Goal: Check status: Check status

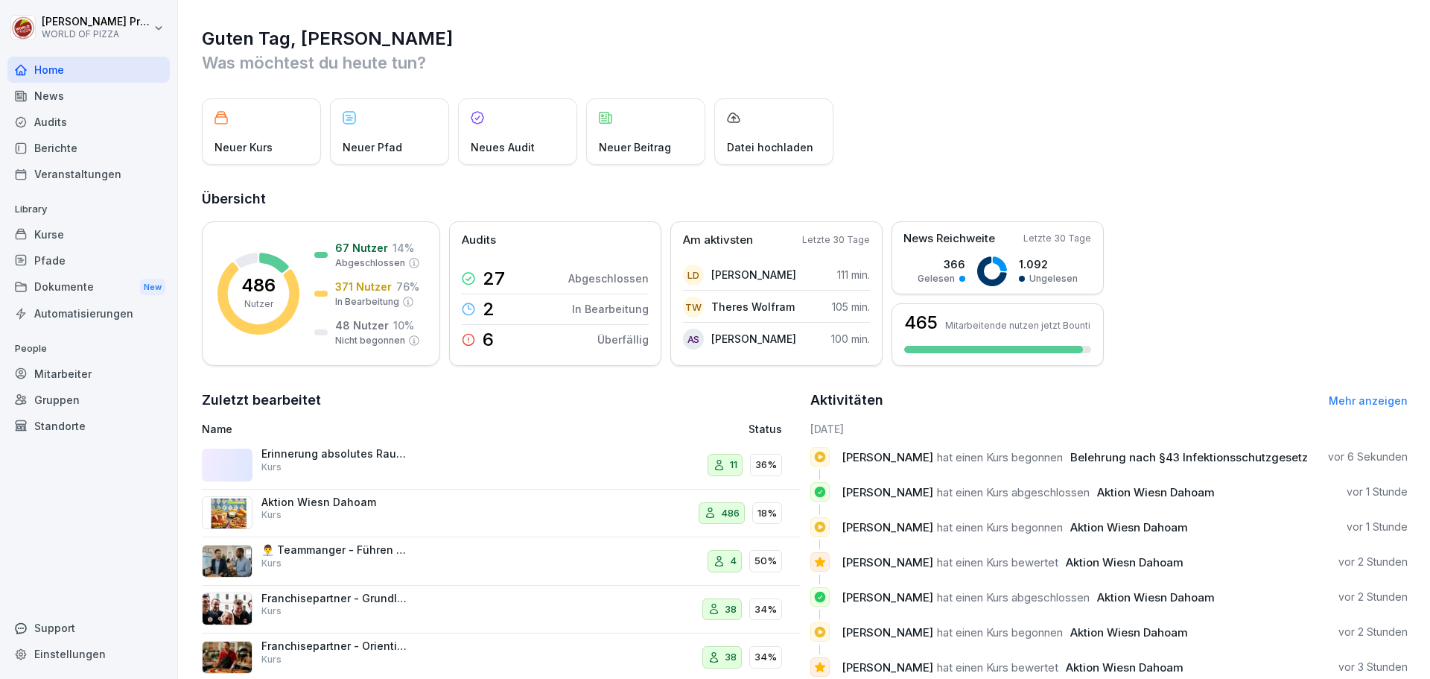
click at [49, 235] on div "Kurse" at bounding box center [88, 234] width 162 height 26
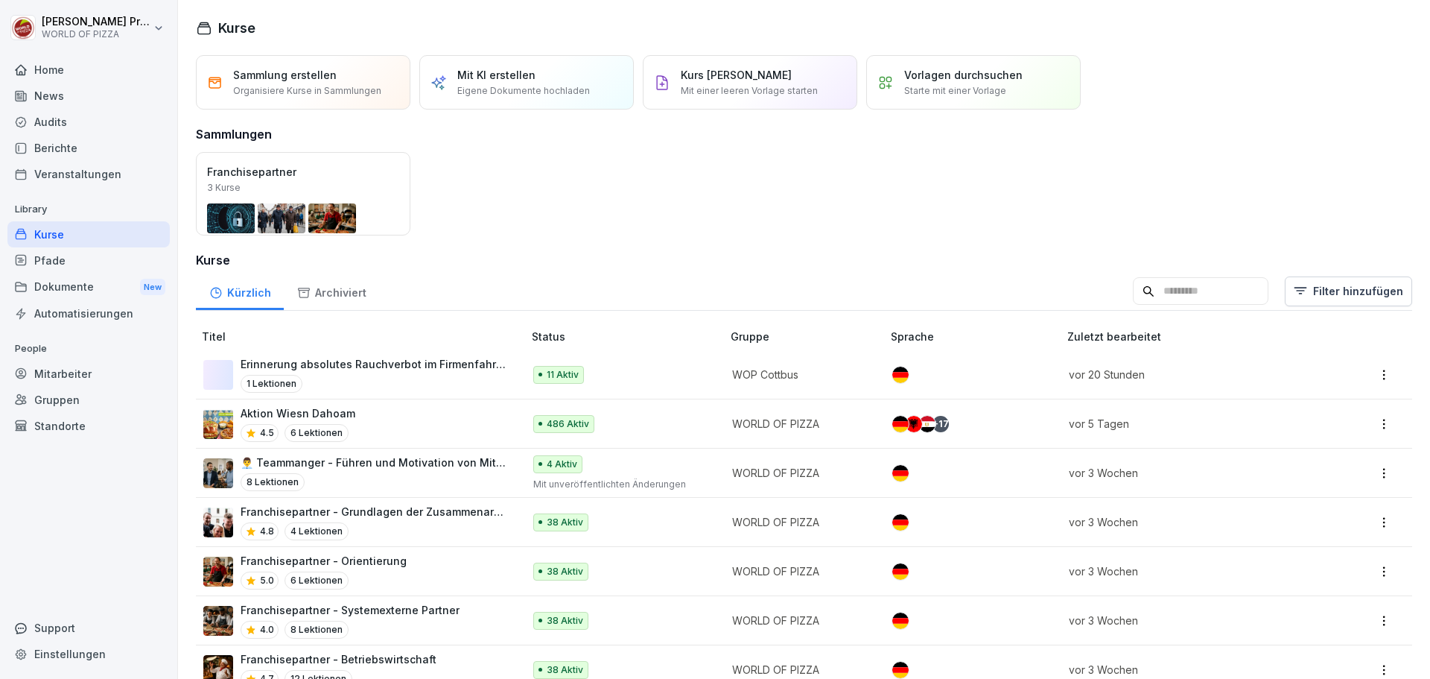
click at [48, 373] on div "Mitarbeiter" at bounding box center [88, 374] width 162 height 26
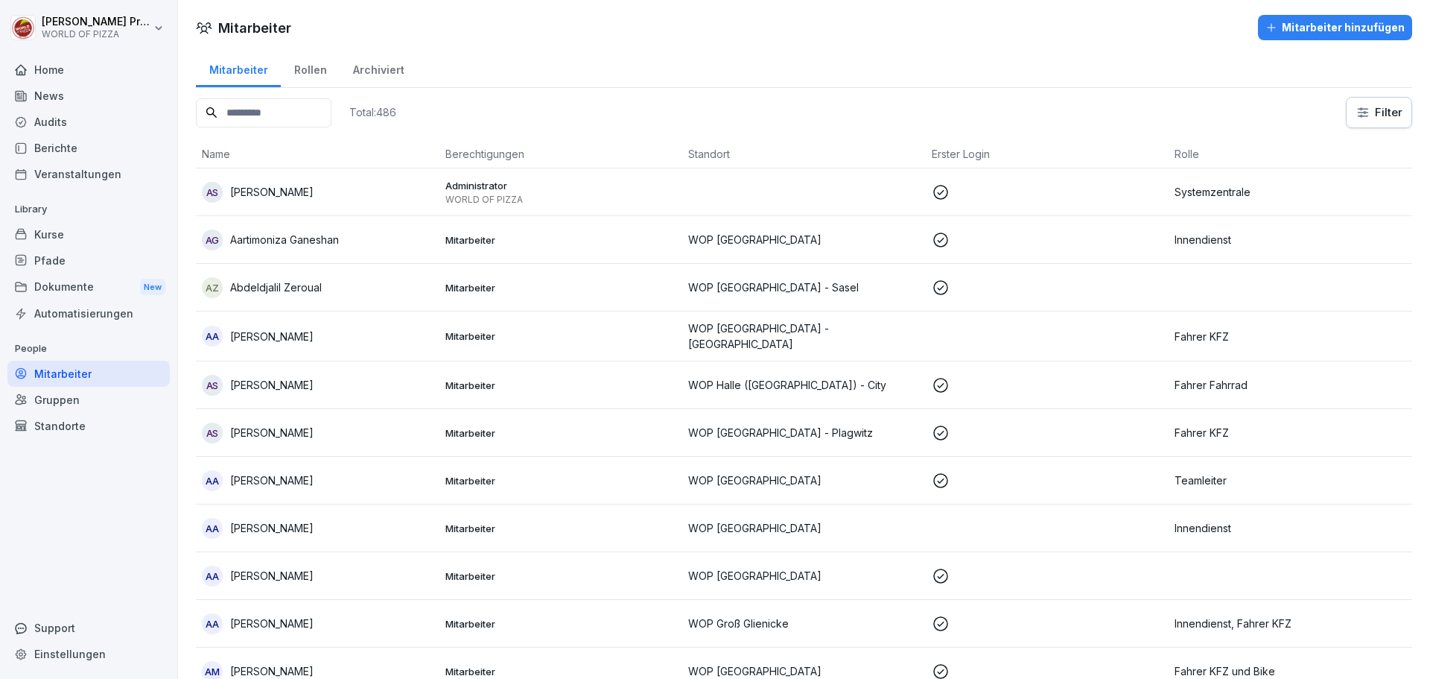
click at [331, 114] on input at bounding box center [264, 112] width 136 height 29
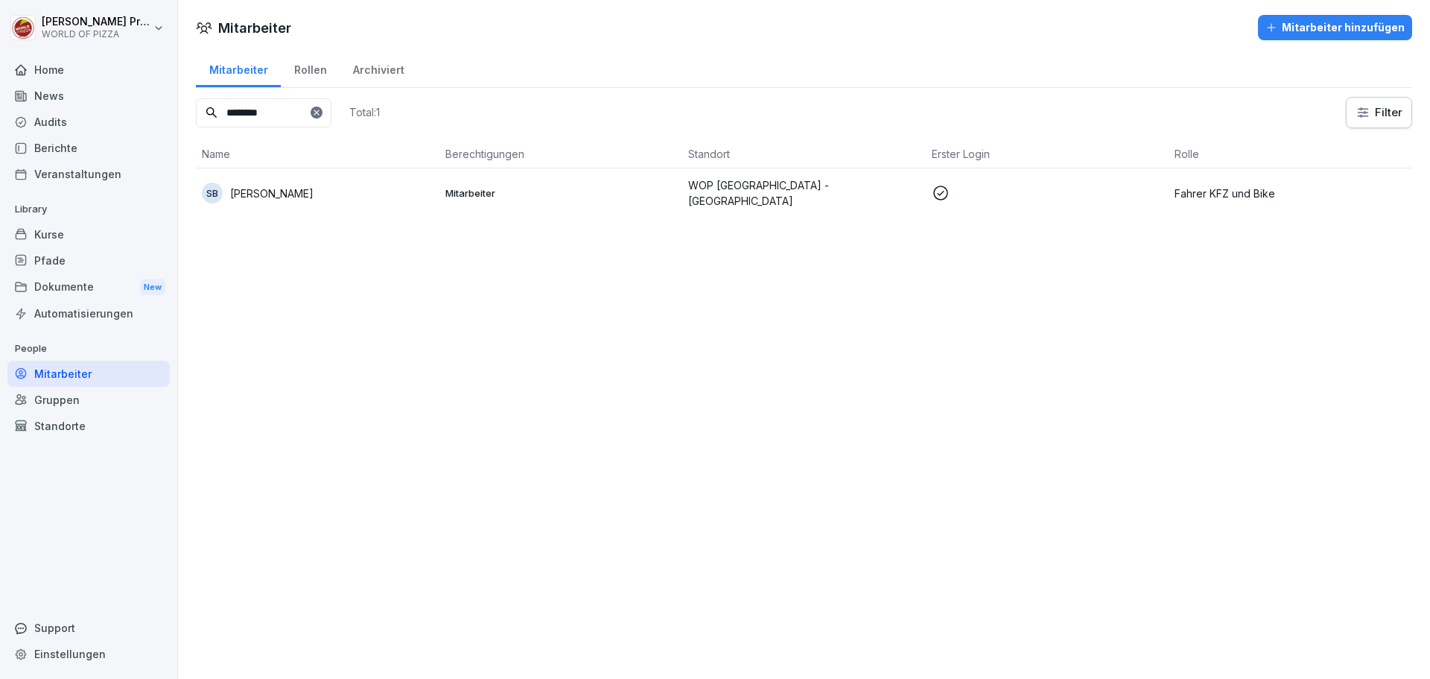
type input "********"
click at [617, 202] on td "Mitarbeiter" at bounding box center [562, 192] width 244 height 49
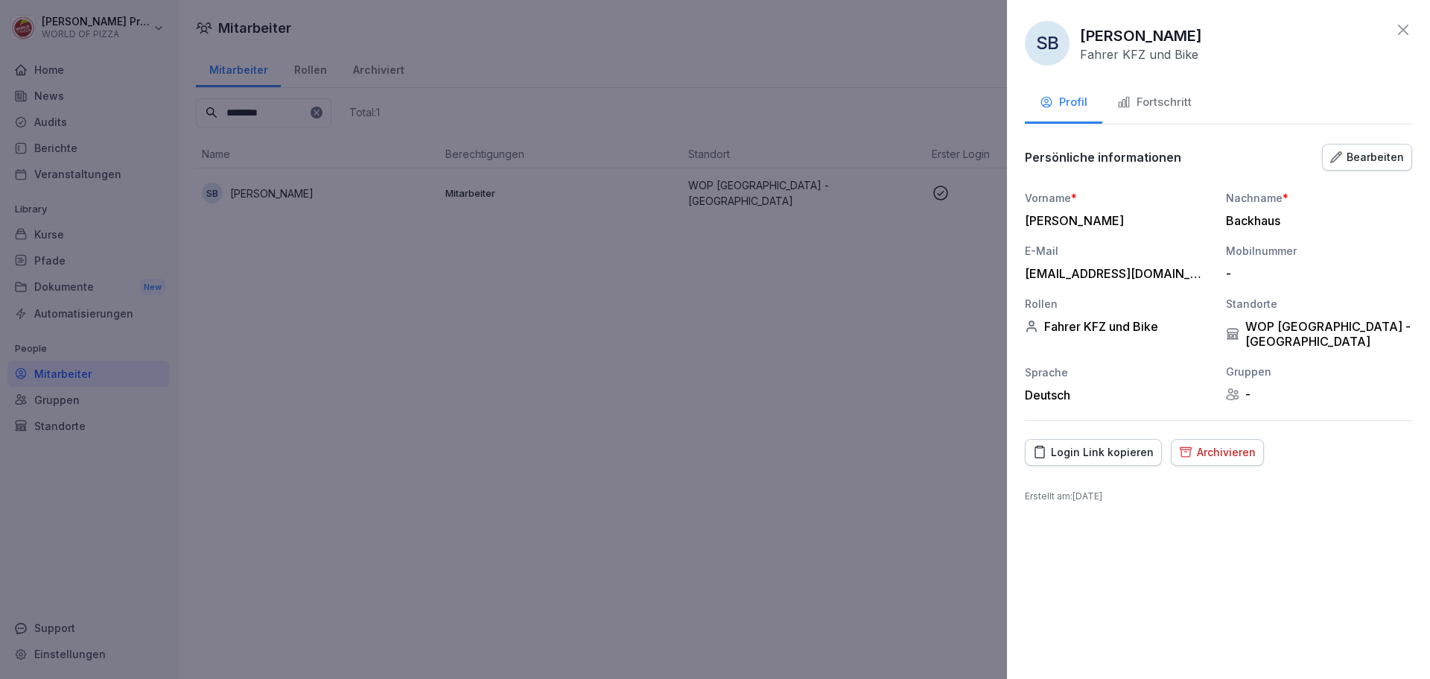
click at [1166, 106] on div "Fortschritt" at bounding box center [1154, 102] width 74 height 17
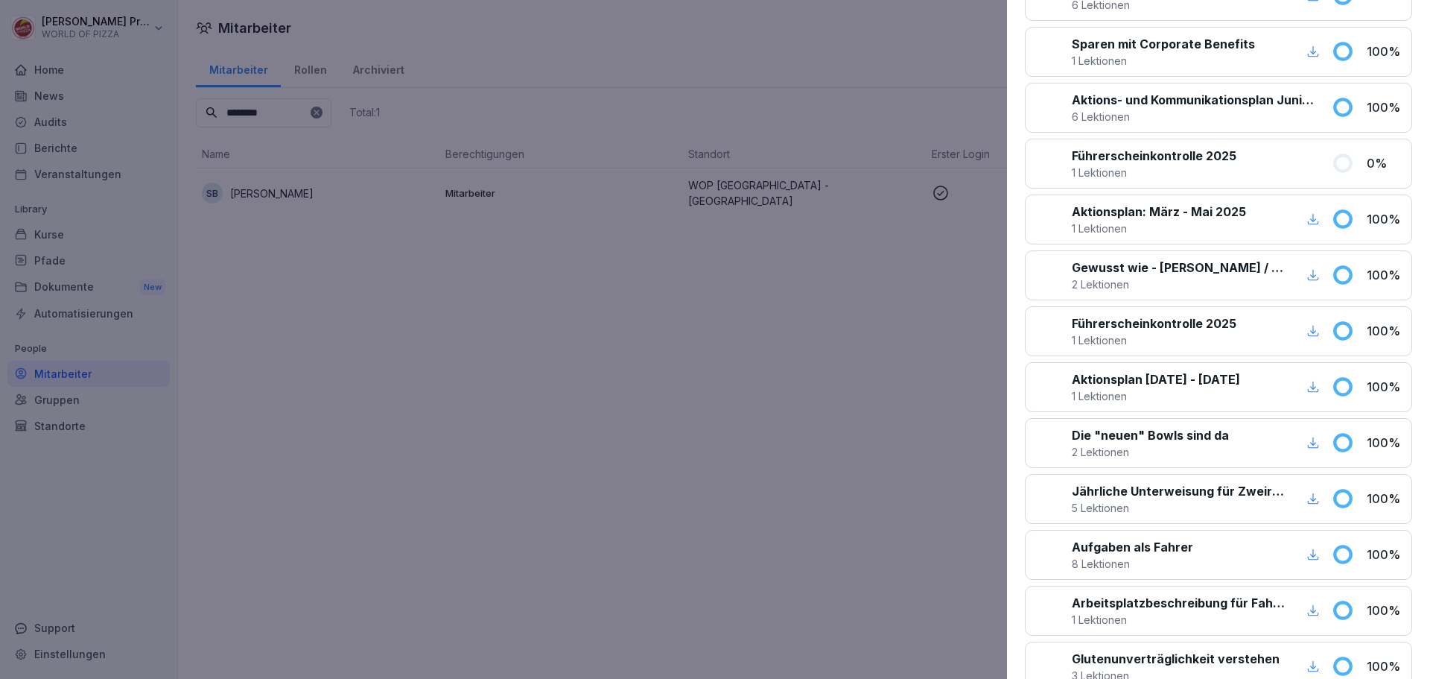
scroll to position [596, 0]
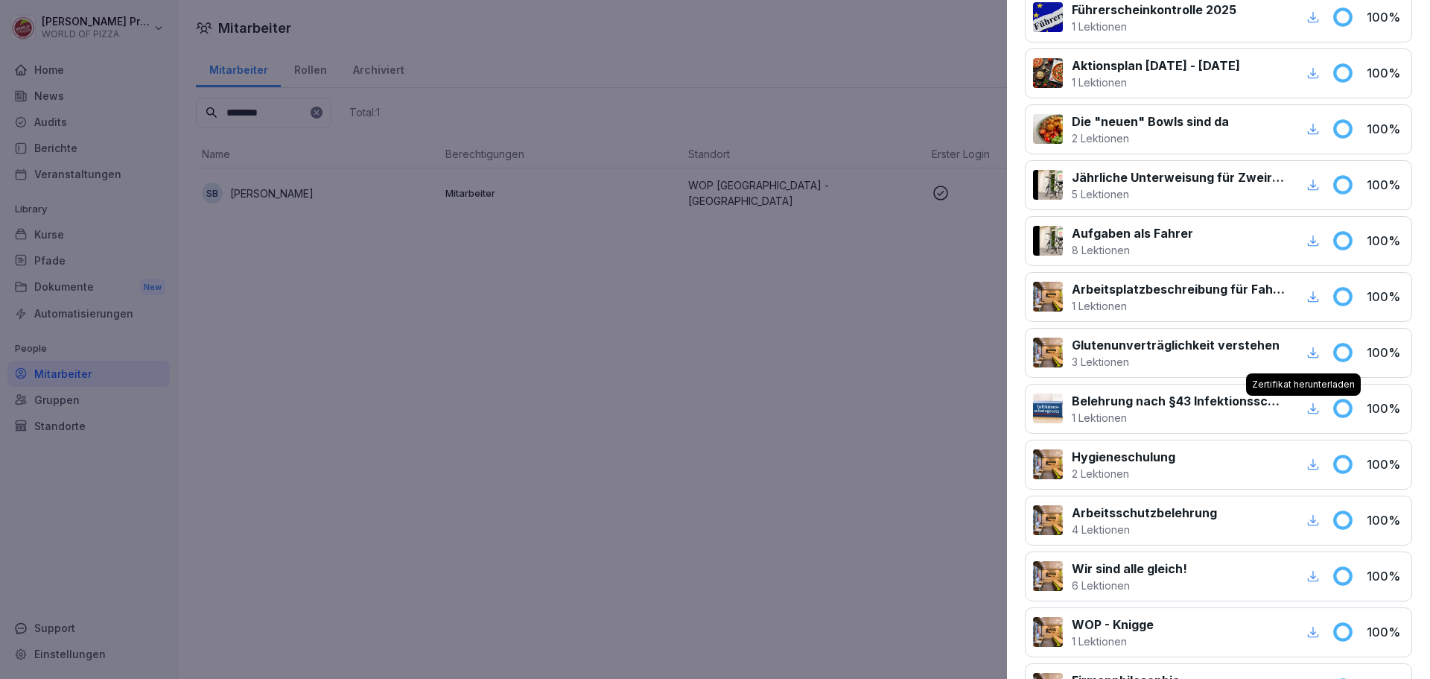
click at [1307, 410] on icon "button" at bounding box center [1313, 408] width 13 height 13
click at [1307, 464] on icon "button" at bounding box center [1313, 463] width 13 height 13
click at [518, 304] on div at bounding box center [715, 339] width 1430 height 679
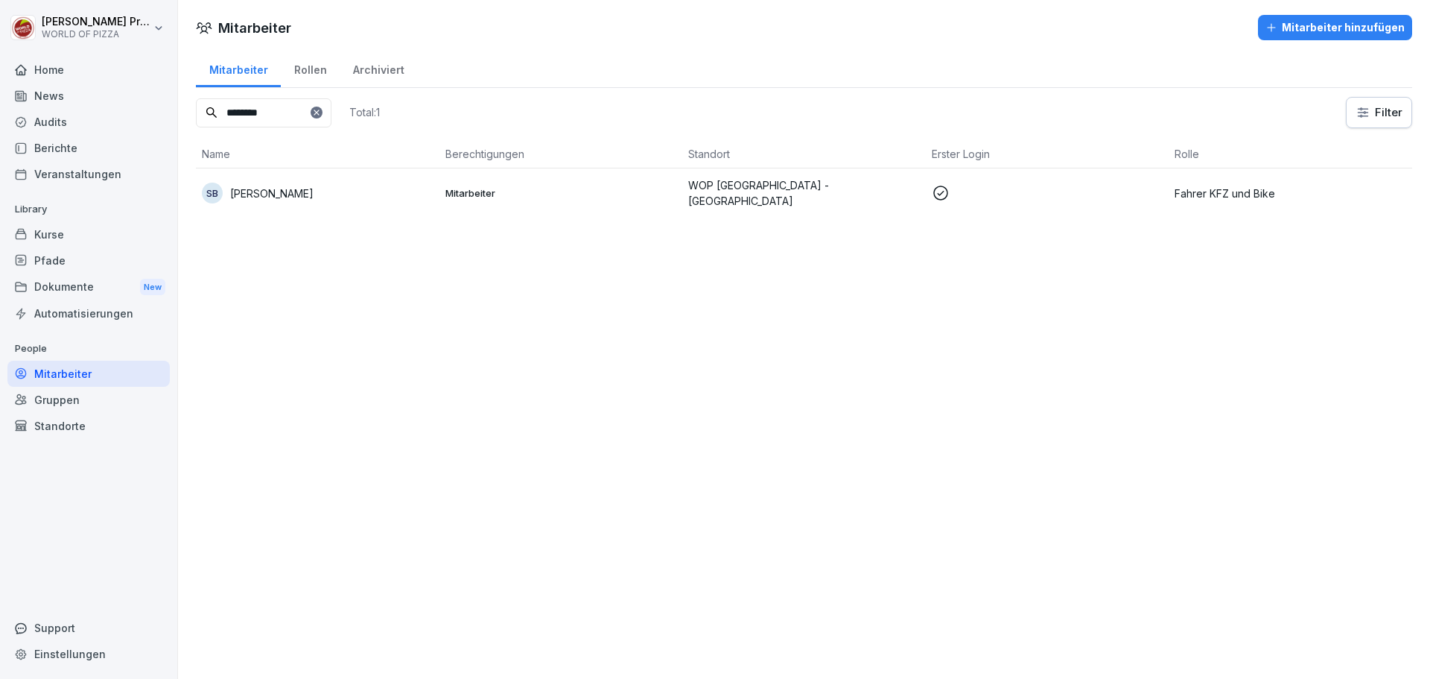
click at [321, 112] on icon at bounding box center [316, 112] width 9 height 9
click at [303, 108] on input at bounding box center [264, 112] width 136 height 29
drag, startPoint x: 276, startPoint y: 123, endPoint x: 74, endPoint y: 115, distance: 202.0
click at [74, 115] on div "[PERSON_NAME] WORLD OF PIZZA Home News Audits Berichte Veranstaltungen Library …" at bounding box center [715, 339] width 1430 height 679
type input "**********"
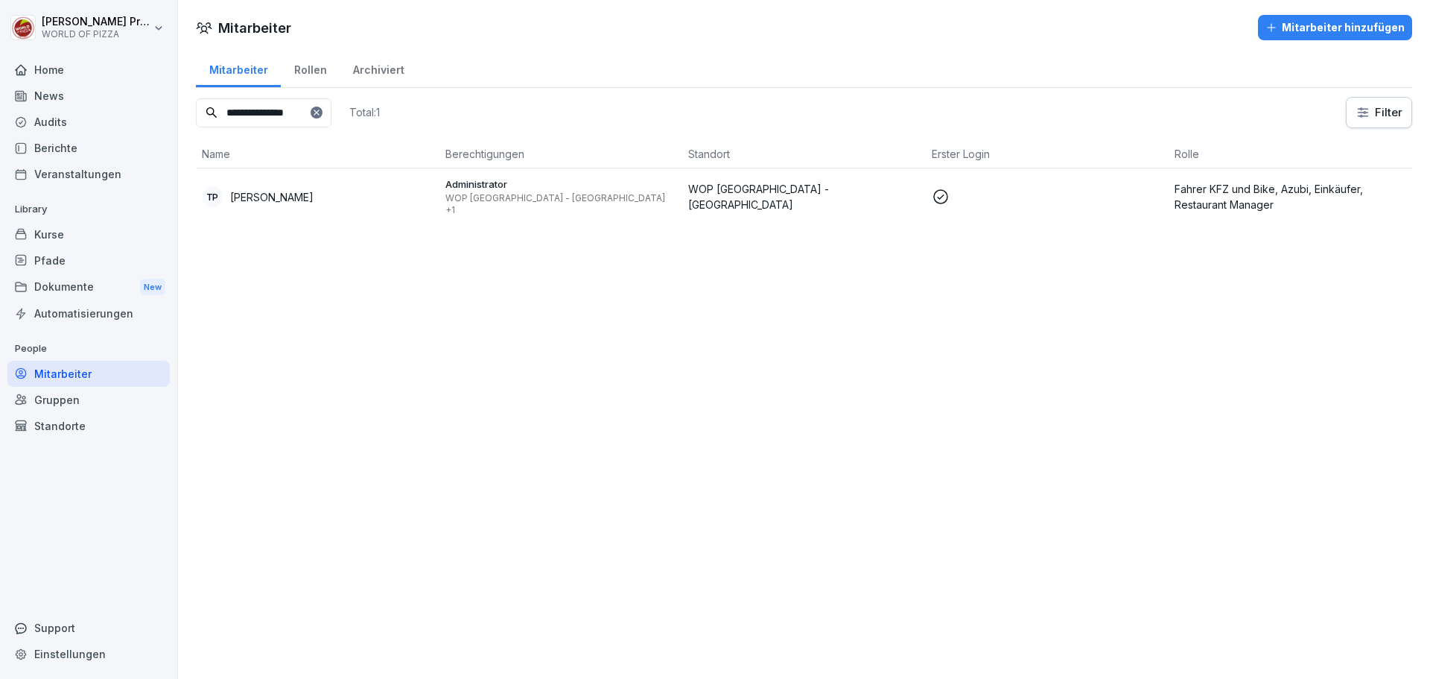
click at [473, 197] on p "WOP [GEOGRAPHIC_DATA] - Paunsdorf +1" at bounding box center [561, 204] width 232 height 24
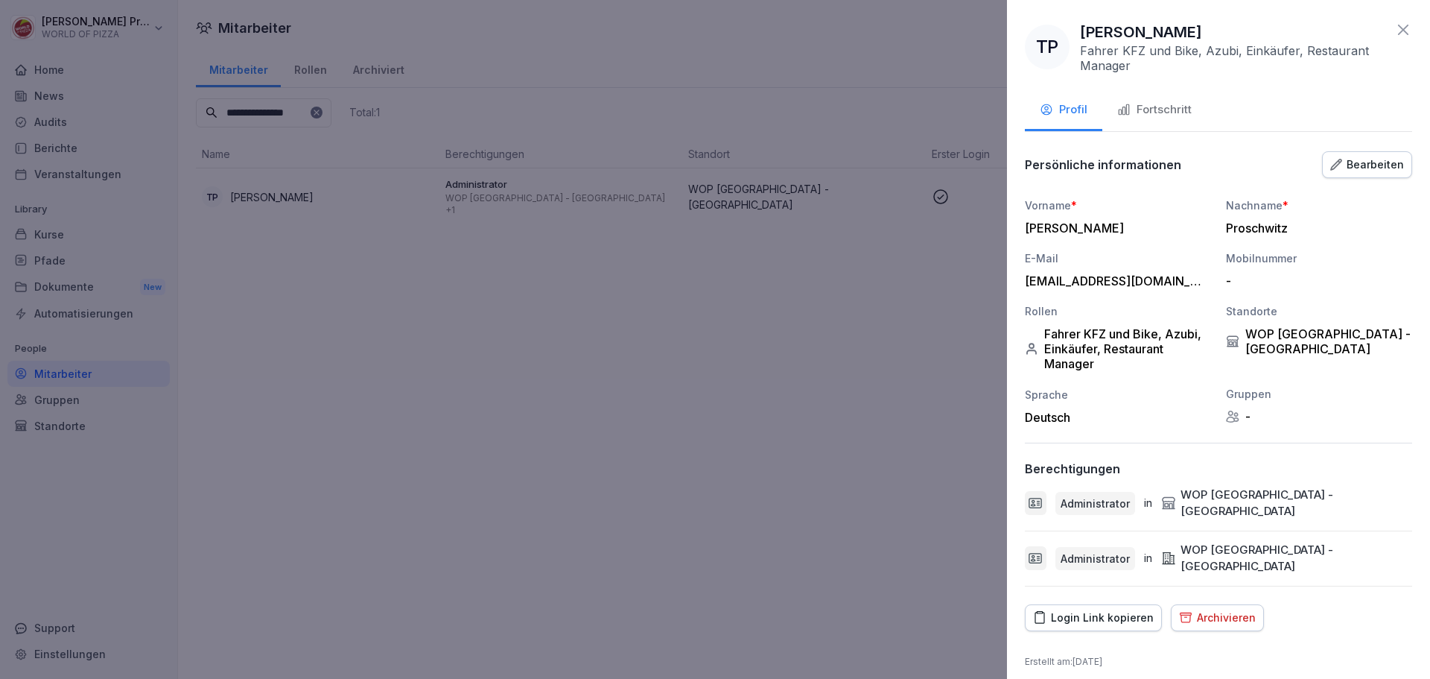
click at [1152, 120] on button "Fortschritt" at bounding box center [1155, 111] width 104 height 40
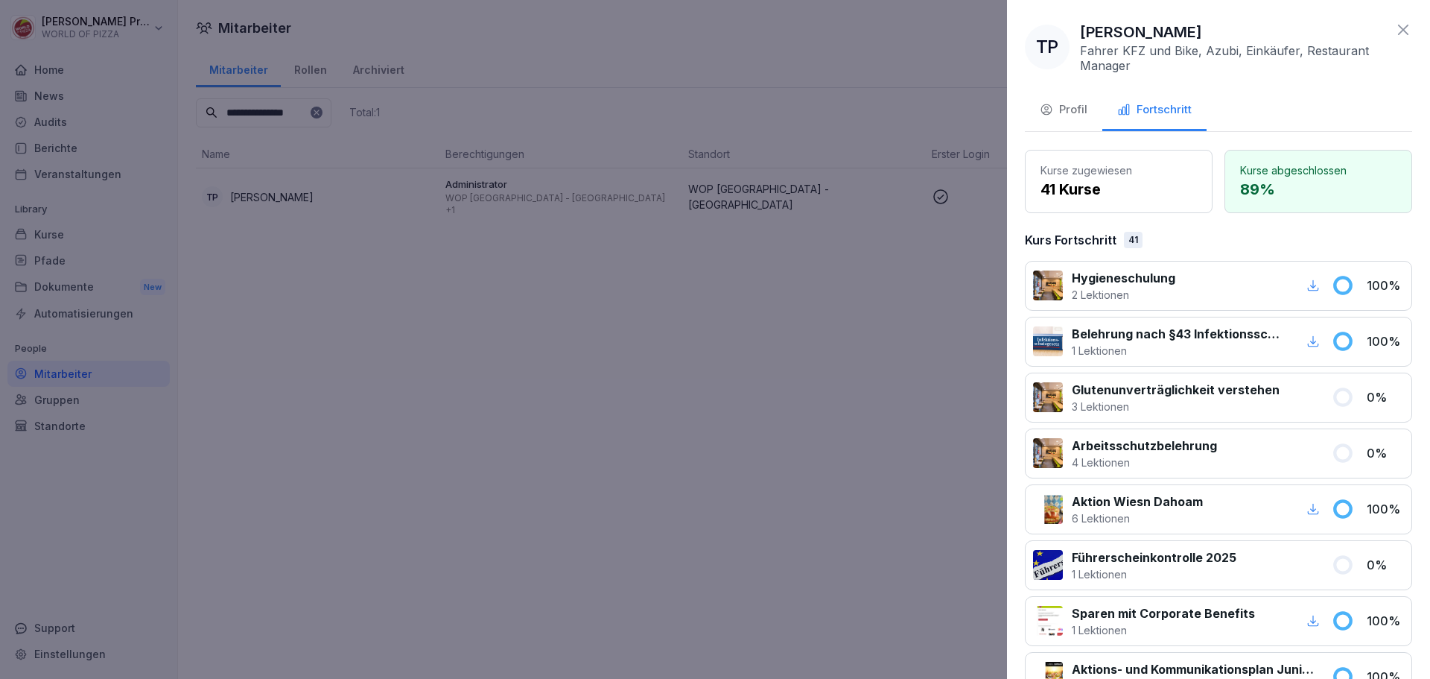
click at [1308, 287] on icon "button" at bounding box center [1313, 285] width 11 height 11
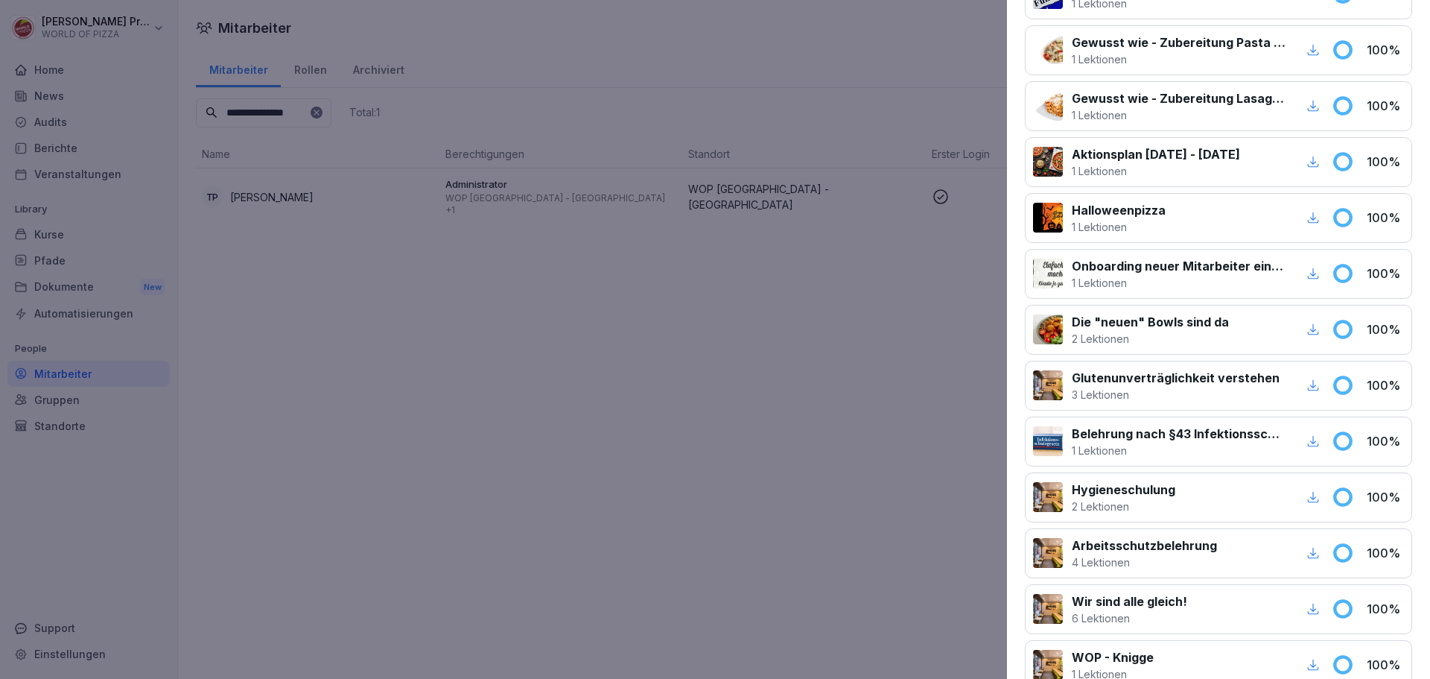
scroll to position [1713, 0]
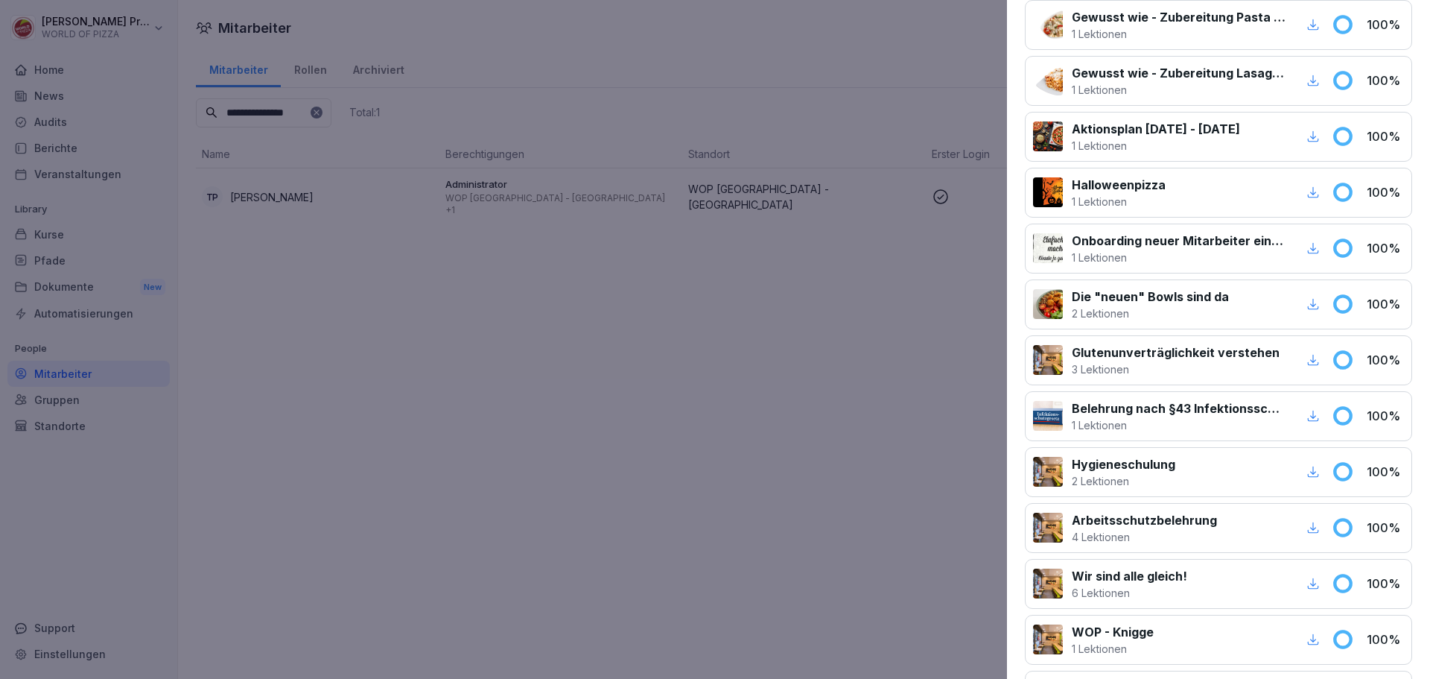
click at [1304, 473] on div "button" at bounding box center [1313, 471] width 19 height 19
click at [825, 269] on div at bounding box center [715, 339] width 1430 height 679
